Goal: Information Seeking & Learning: Learn about a topic

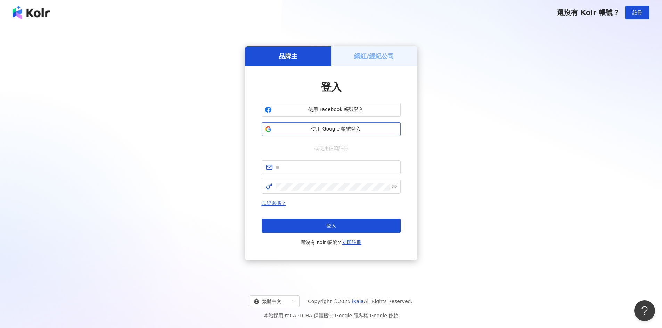
click at [312, 127] on span "使用 Google 帳號登入" at bounding box center [336, 129] width 123 height 7
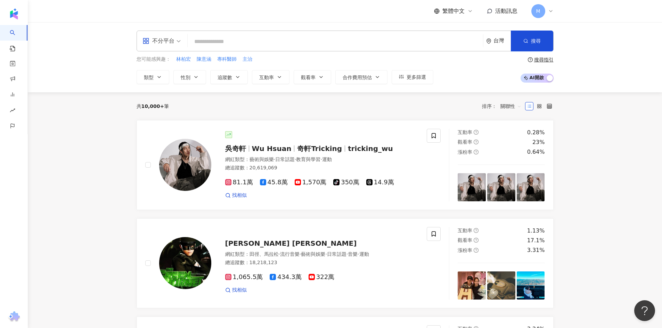
click at [275, 43] on input "search" at bounding box center [335, 41] width 290 height 13
type input "***"
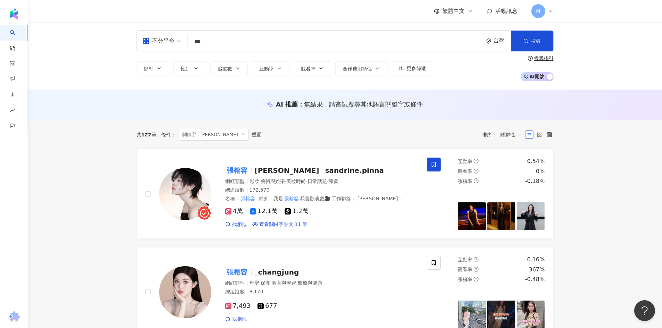
drag, startPoint x: 89, startPoint y: 200, endPoint x: 106, endPoint y: 192, distance: 19.2
click at [237, 167] on mark "張榕容" at bounding box center [237, 170] width 24 height 11
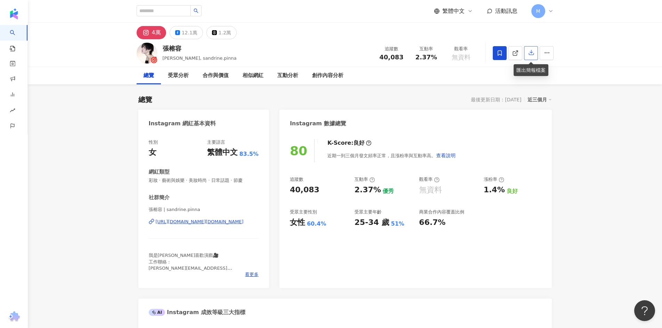
click at [530, 54] on icon "button" at bounding box center [531, 52] width 6 height 6
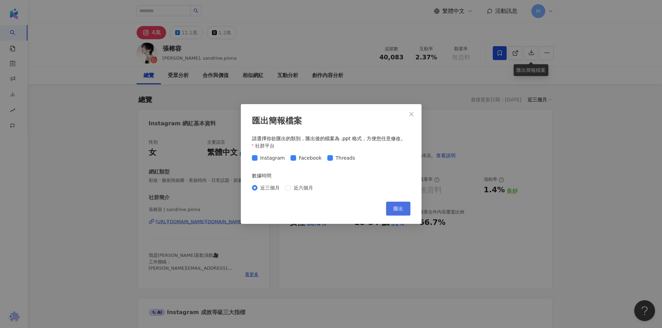
click at [393, 208] on button "匯出" at bounding box center [398, 209] width 24 height 14
